Goal: Navigation & Orientation: Find specific page/section

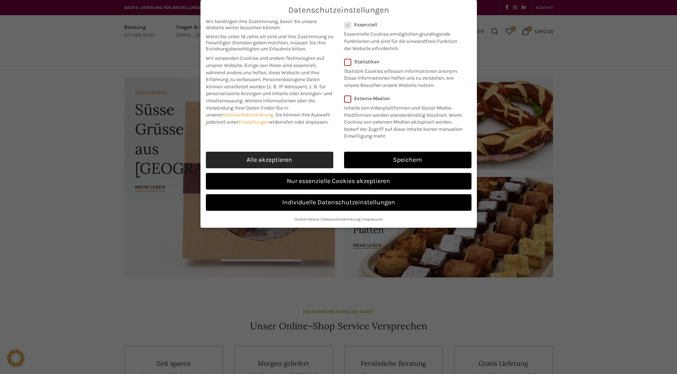
click at [267, 161] on link "Alle akzeptieren" at bounding box center [269, 160] width 127 height 17
checkbox input "true"
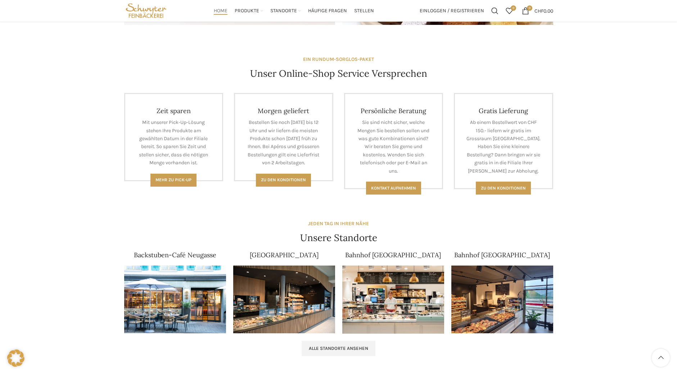
scroll to position [251, 0]
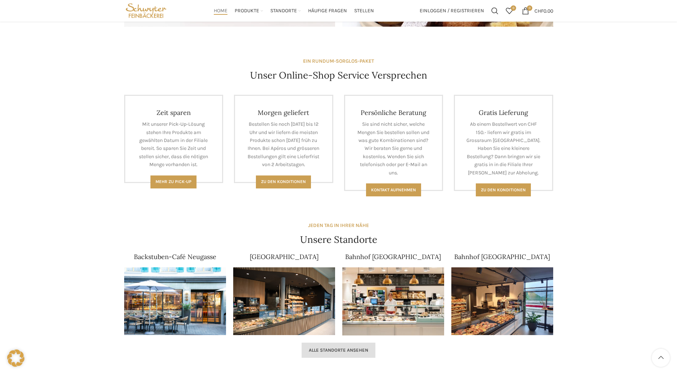
click at [335, 345] on link "Alle Standorte ansehen" at bounding box center [339, 349] width 74 height 15
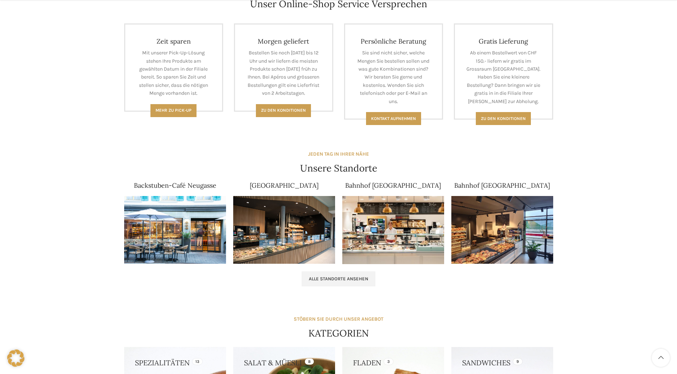
scroll to position [323, 0]
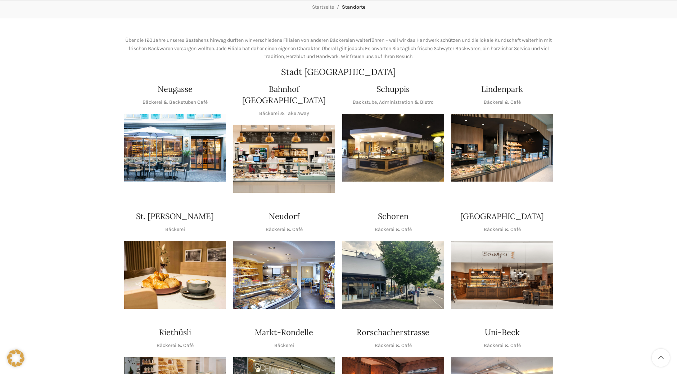
scroll to position [108, 0]
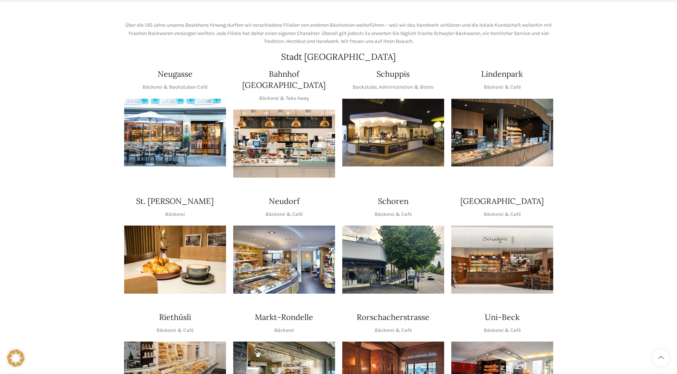
click at [278, 244] on img "1 / 1" at bounding box center [284, 259] width 102 height 68
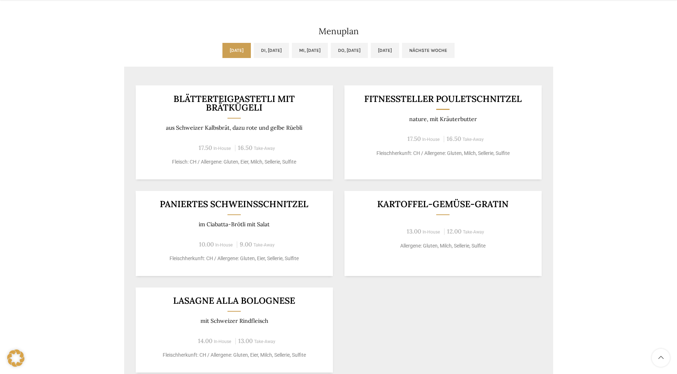
scroll to position [360, 0]
